Goal: Check status: Check status

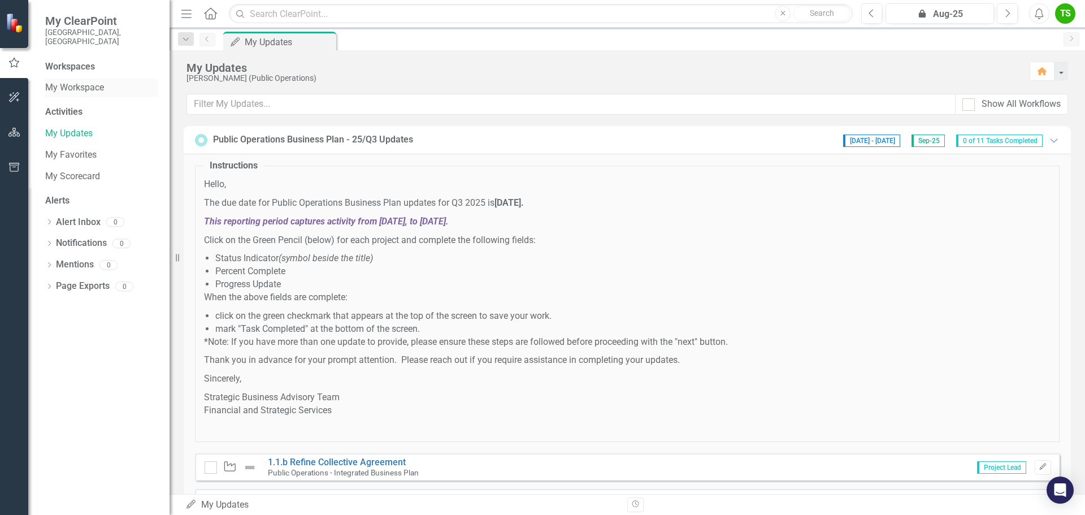
click at [64, 81] on link "My Workspace" at bounding box center [101, 87] width 113 height 13
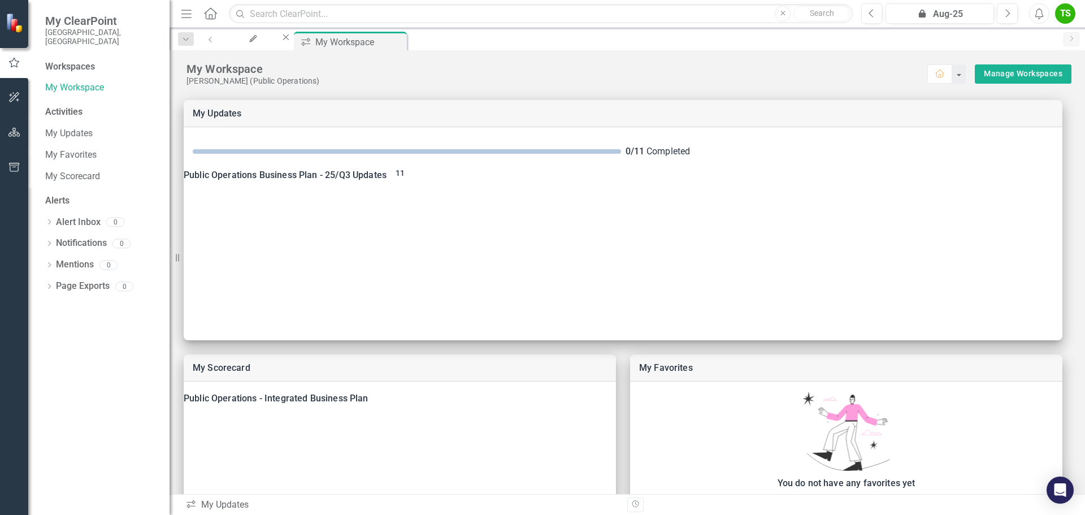
click at [60, 114] on div "Activities My Updates My Favorites My Scorecard" at bounding box center [101, 146] width 113 height 80
click at [59, 127] on link "My Updates" at bounding box center [101, 133] width 113 height 13
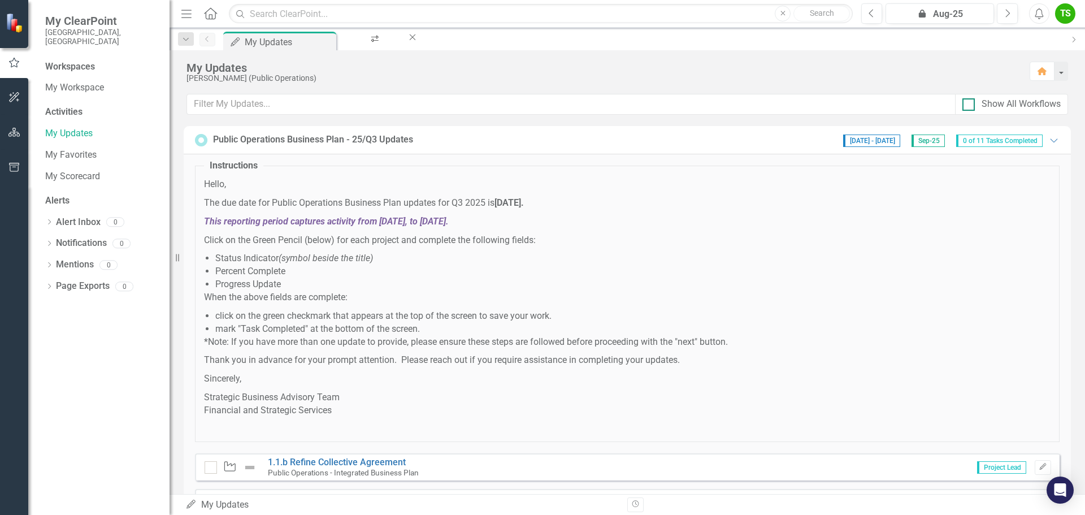
click at [969, 106] on div at bounding box center [968, 104] width 12 height 12
click at [969, 106] on input "Show All Workflows" at bounding box center [965, 101] width 7 height 7
checkbox input "true"
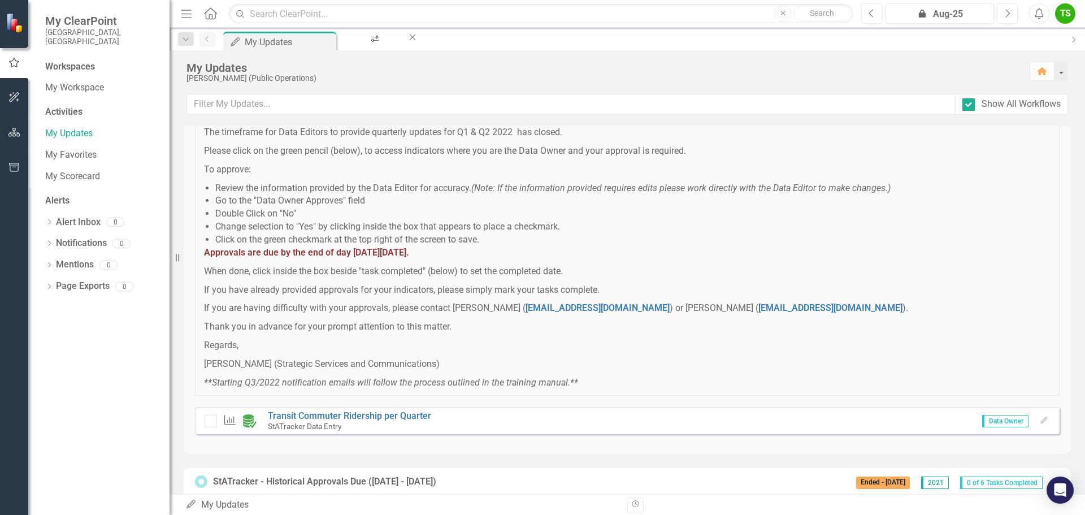
scroll to position [57, 0]
click at [337, 416] on link "Transit Commuter Ridership per Quarter" at bounding box center [349, 416] width 163 height 11
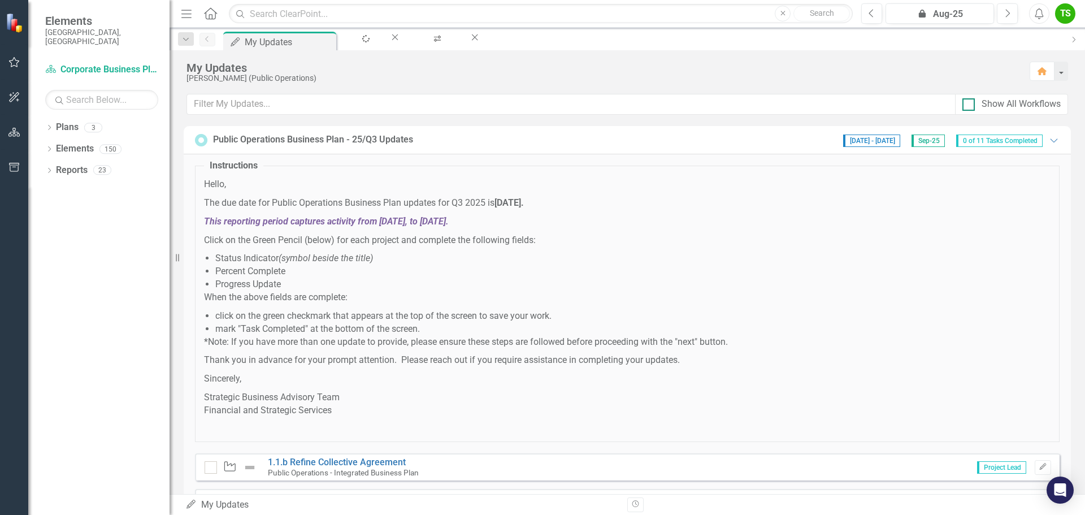
click at [970, 109] on div at bounding box center [968, 104] width 12 height 12
click at [970, 106] on input "Show All Workflows" at bounding box center [965, 101] width 7 height 7
checkbox input "true"
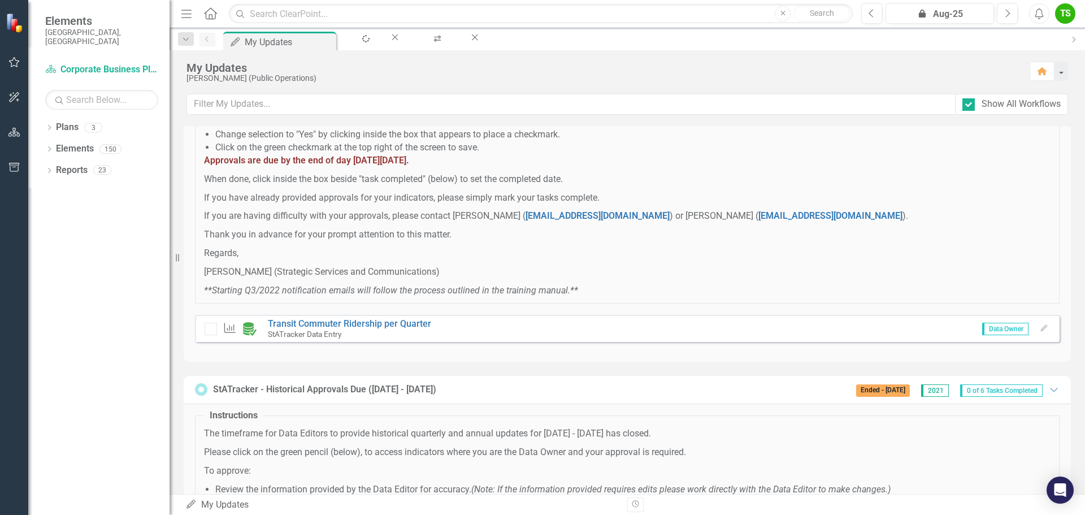
scroll to position [170, 0]
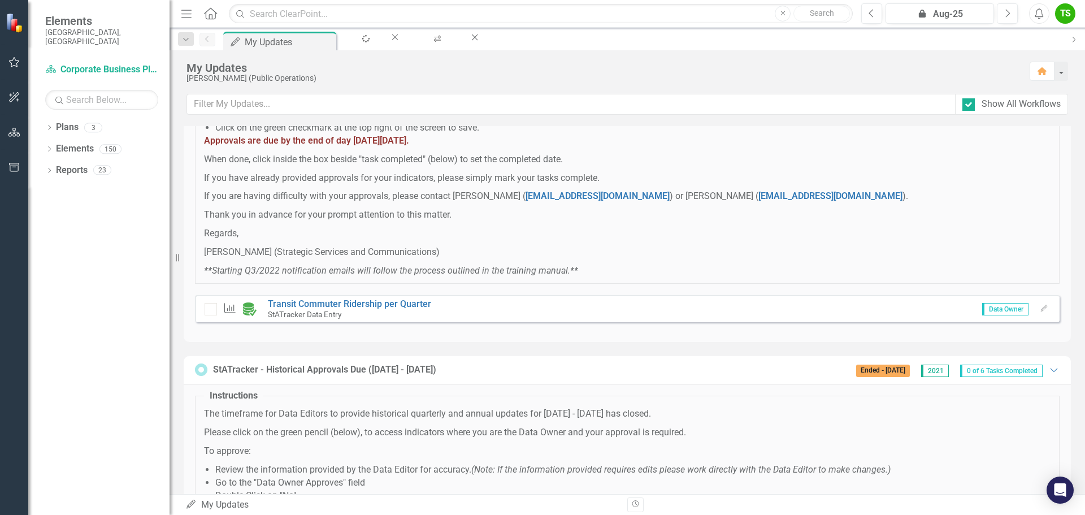
click at [997, 311] on span "Data Owner" at bounding box center [1005, 309] width 46 height 12
click at [213, 307] on div at bounding box center [211, 309] width 12 height 12
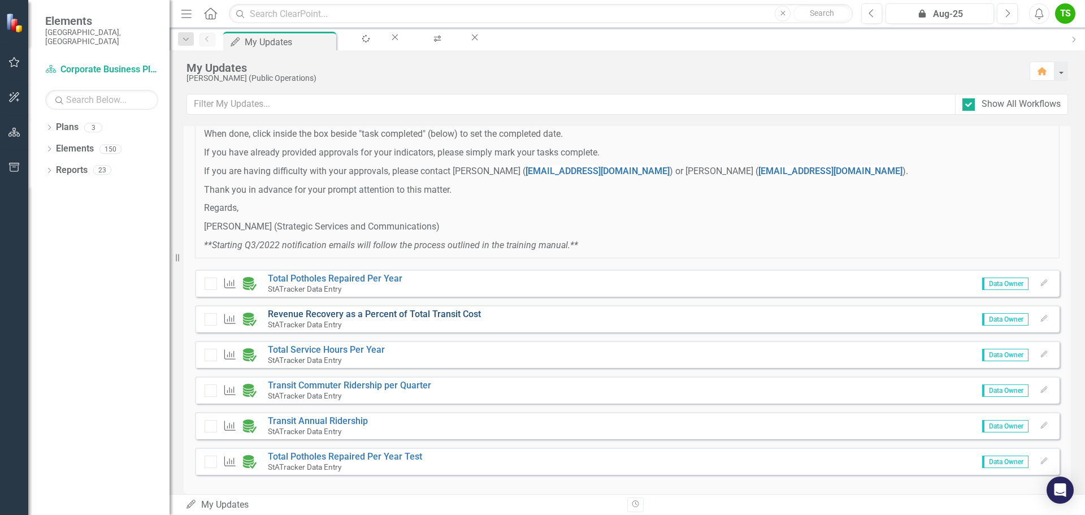
scroll to position [622, 0]
